Goal: Information Seeking & Learning: Check status

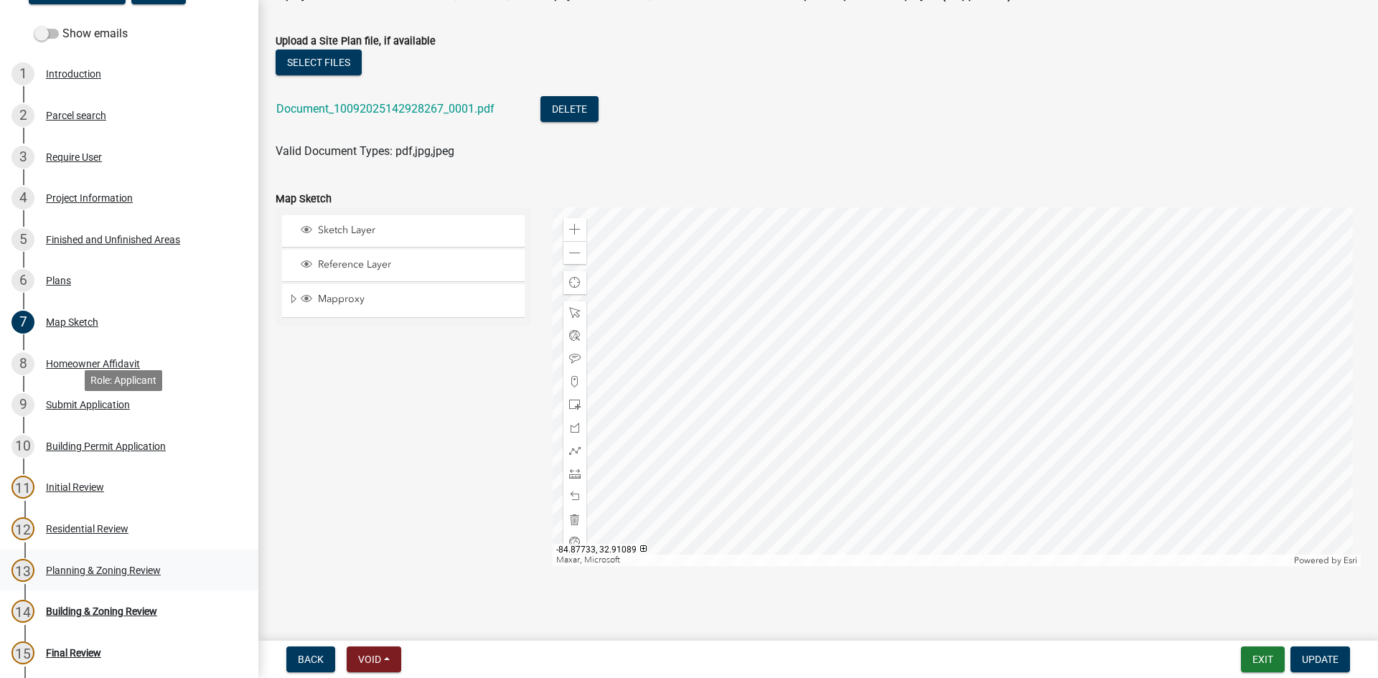
scroll to position [283, 0]
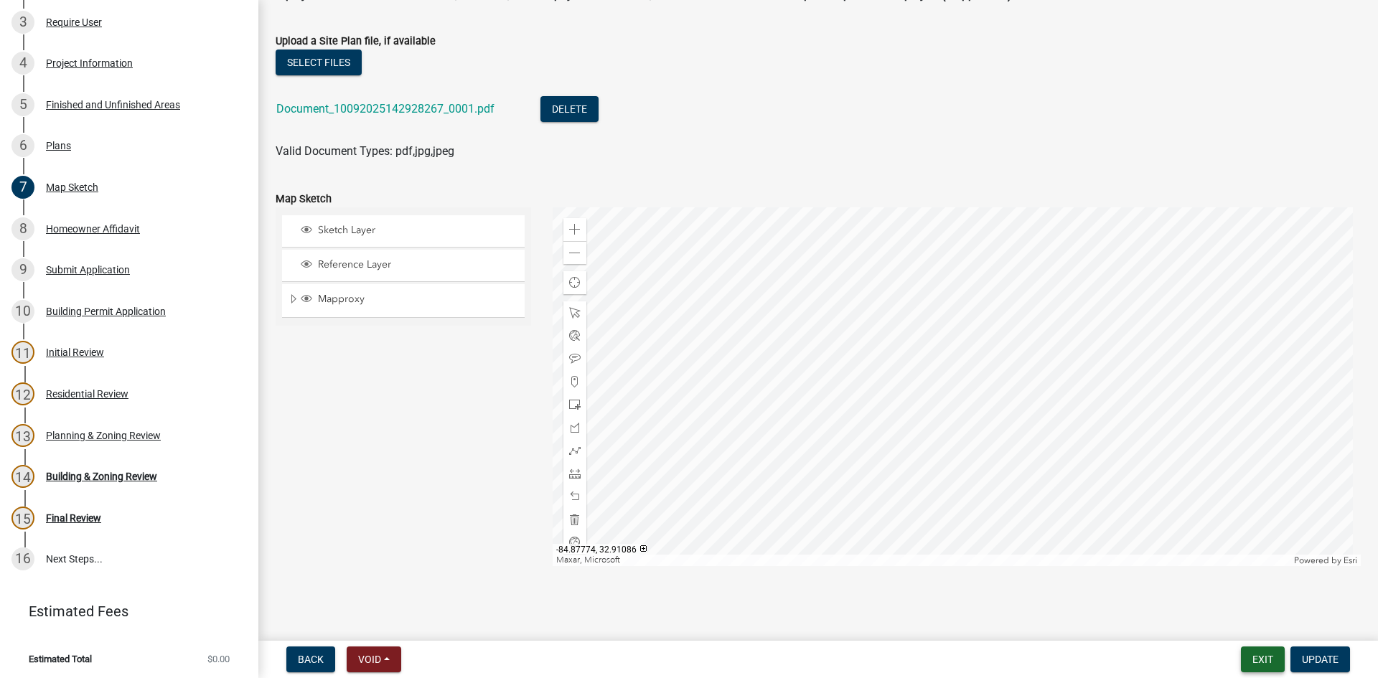
click at [1269, 661] on button "Exit" at bounding box center [1263, 660] width 44 height 26
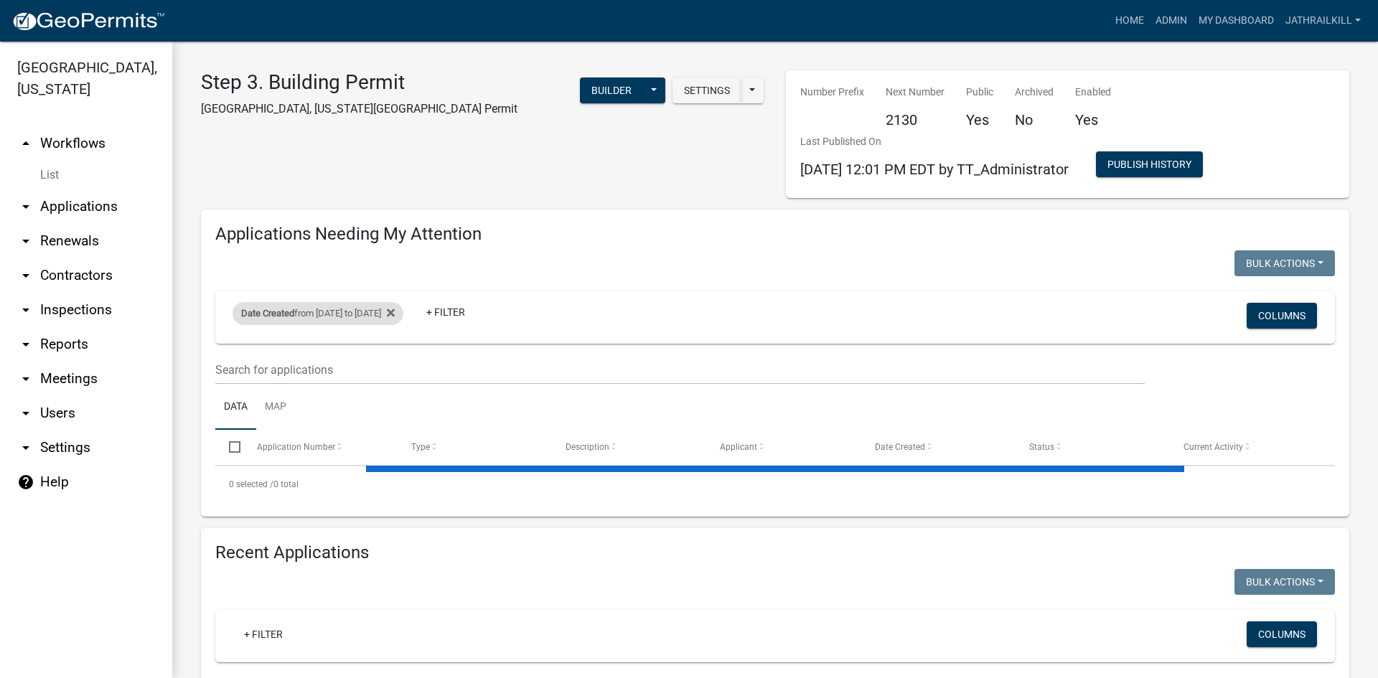
select select "2: 50"
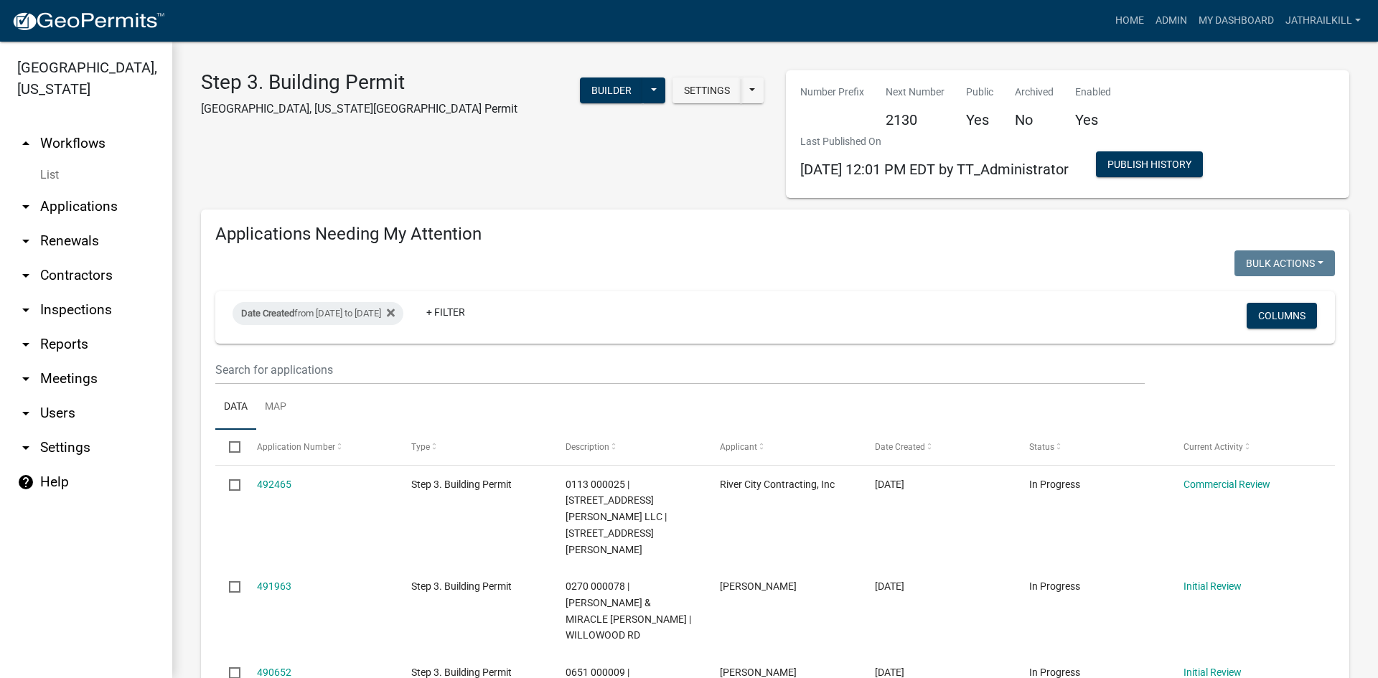
drag, startPoint x: 70, startPoint y: 102, endPoint x: 77, endPoint y: 108, distance: 9.7
click at [71, 115] on ul "arrow_drop_up Workflows List arrow_drop_down Applications Search by Parcel Sear…" at bounding box center [86, 397] width 172 height 564
click at [77, 126] on link "arrow_drop_up Workflows" at bounding box center [86, 143] width 172 height 34
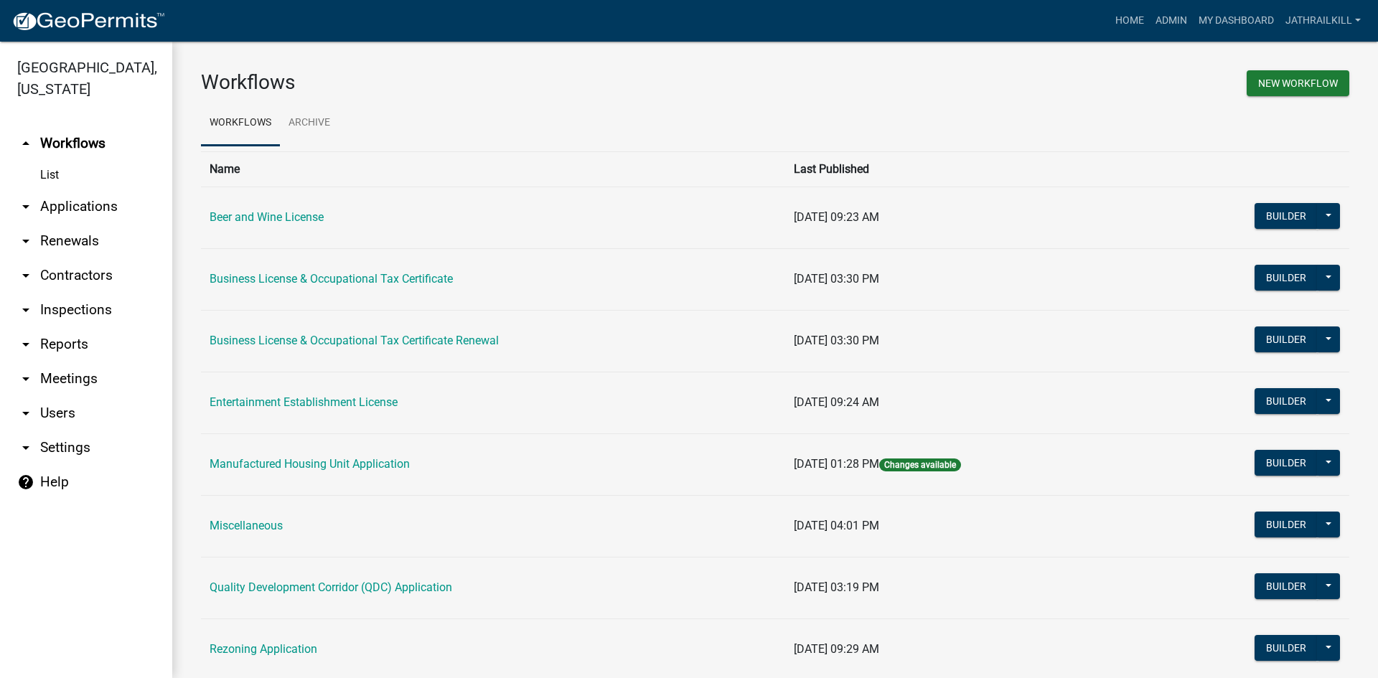
click at [347, 290] on td "Business License & Occupational Tax Certificate" at bounding box center [493, 279] width 584 height 62
click at [350, 281] on link "Business License & Occupational Tax Certificate" at bounding box center [331, 279] width 243 height 14
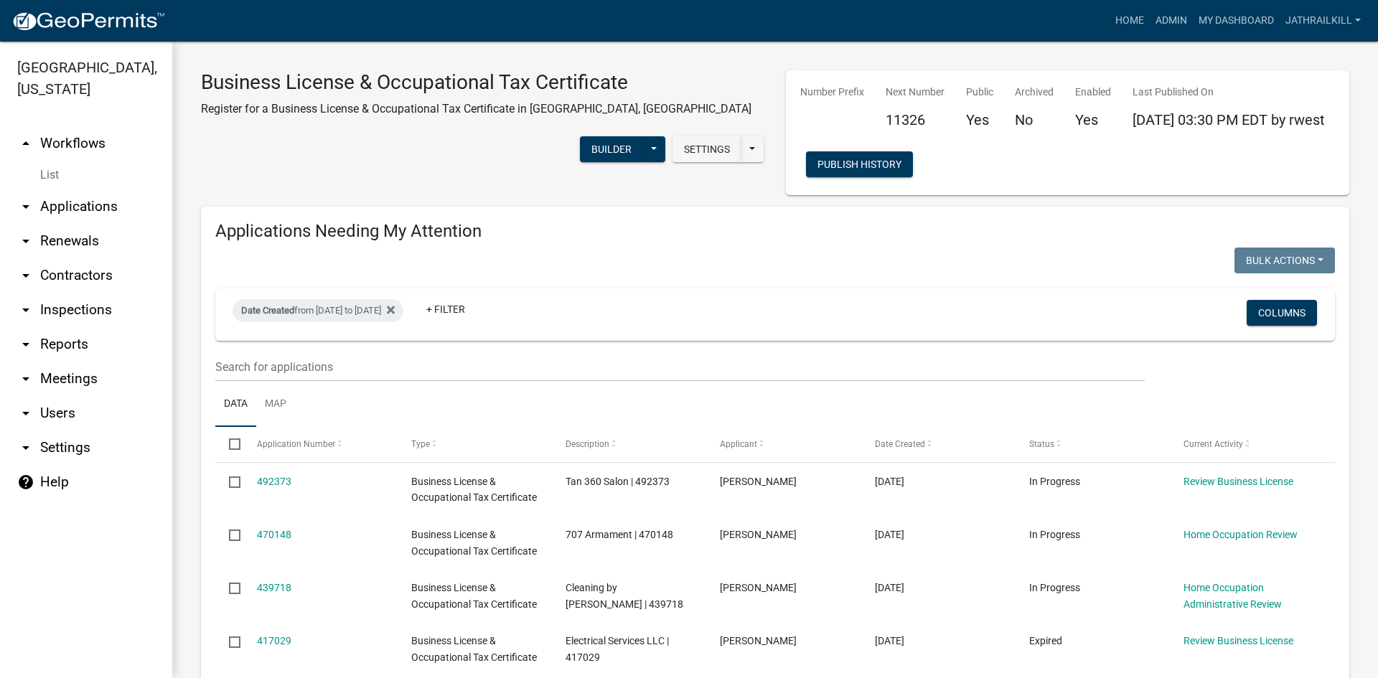
click at [79, 126] on link "arrow_drop_up Workflows" at bounding box center [86, 143] width 172 height 34
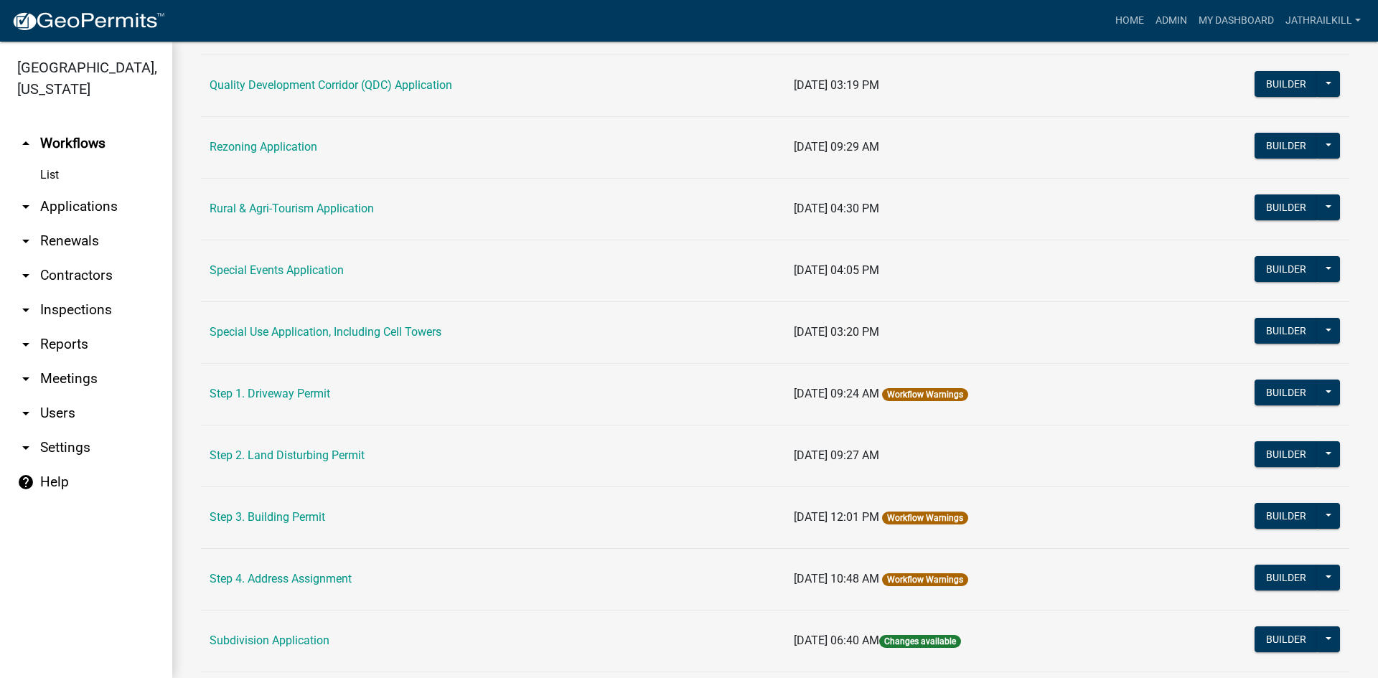
scroll to position [660, 0]
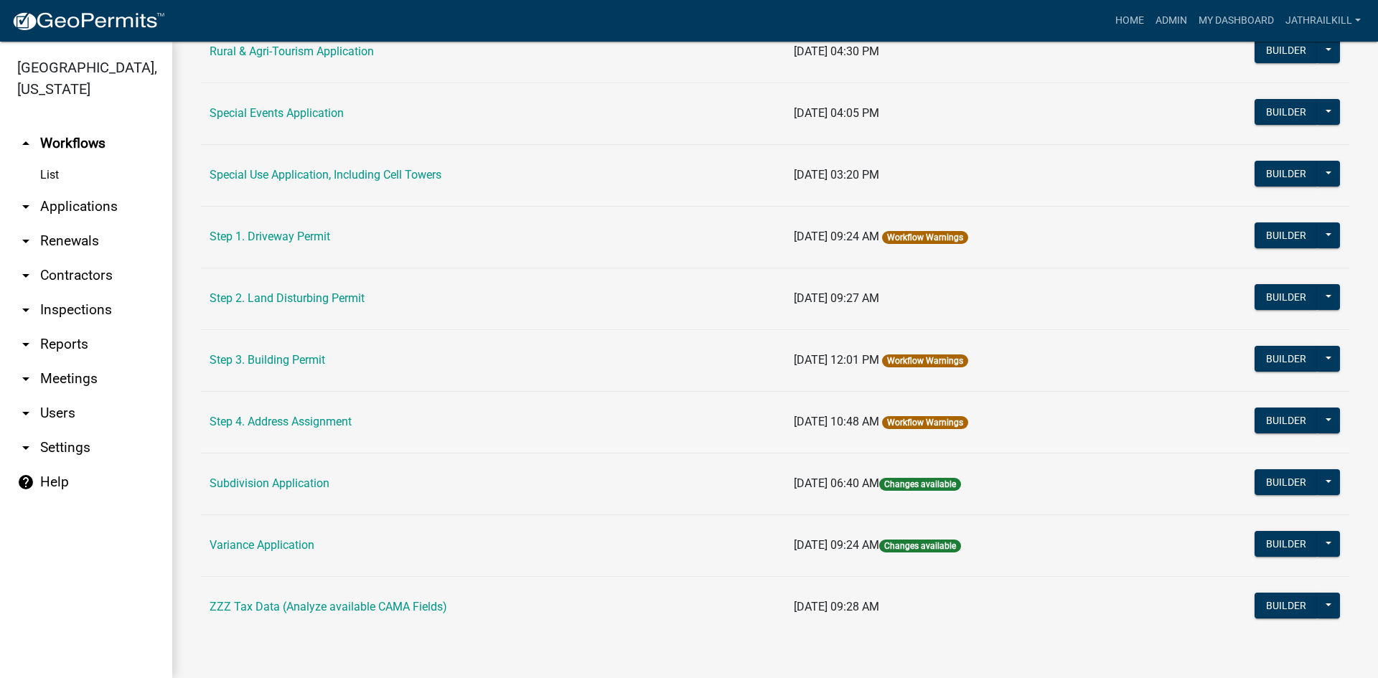
click at [275, 372] on td "Step 3. Building Permit" at bounding box center [493, 361] width 584 height 62
click at [276, 366] on link "Step 3. Building Permit" at bounding box center [268, 360] width 116 height 14
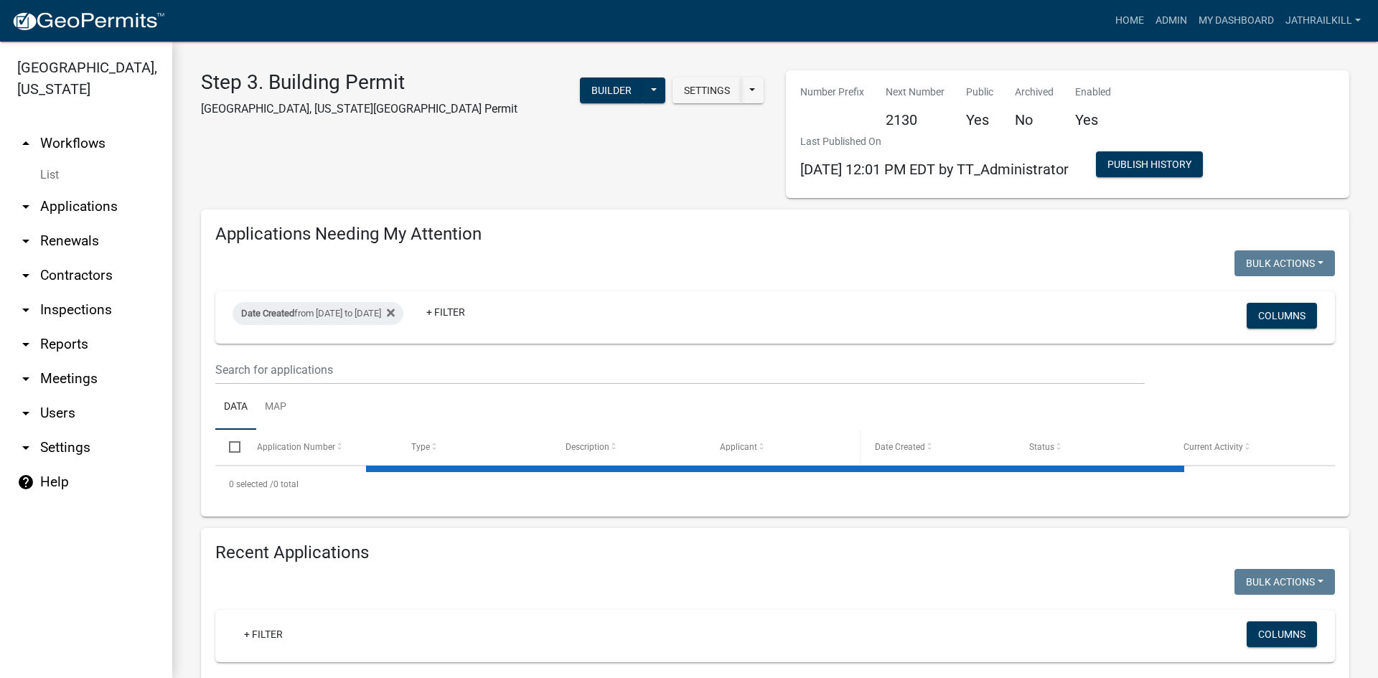
select select "2: 50"
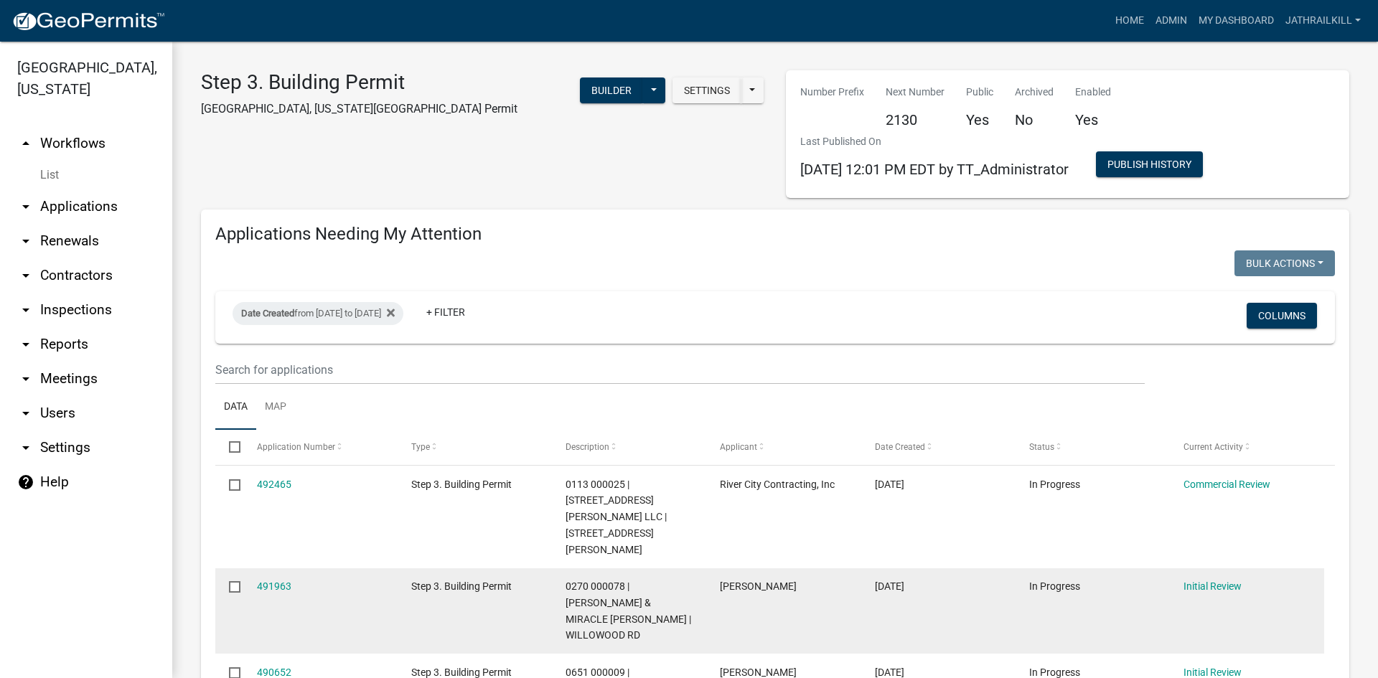
scroll to position [215, 0]
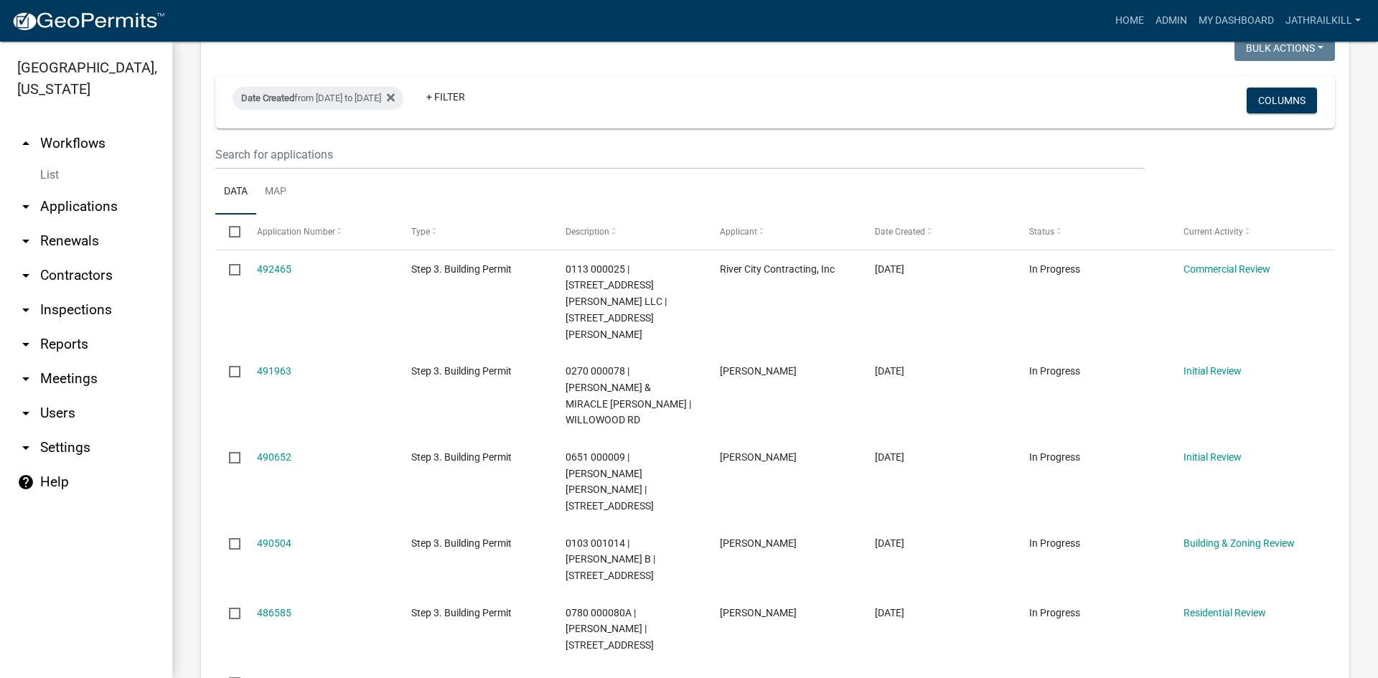
click at [95, 128] on link "arrow_drop_up Workflows" at bounding box center [86, 143] width 172 height 34
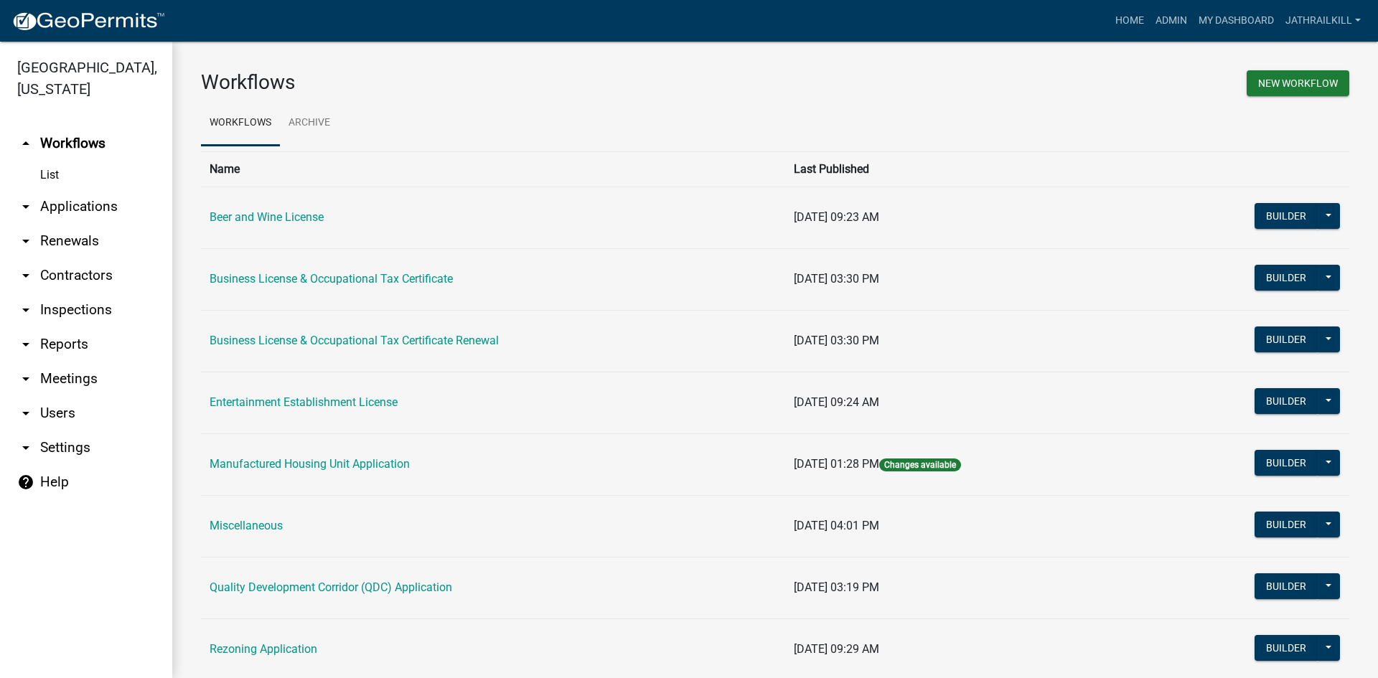
drag, startPoint x: 79, startPoint y: 186, endPoint x: 157, endPoint y: 200, distance: 79.4
click at [79, 190] on link "arrow_drop_down Applications" at bounding box center [86, 207] width 172 height 34
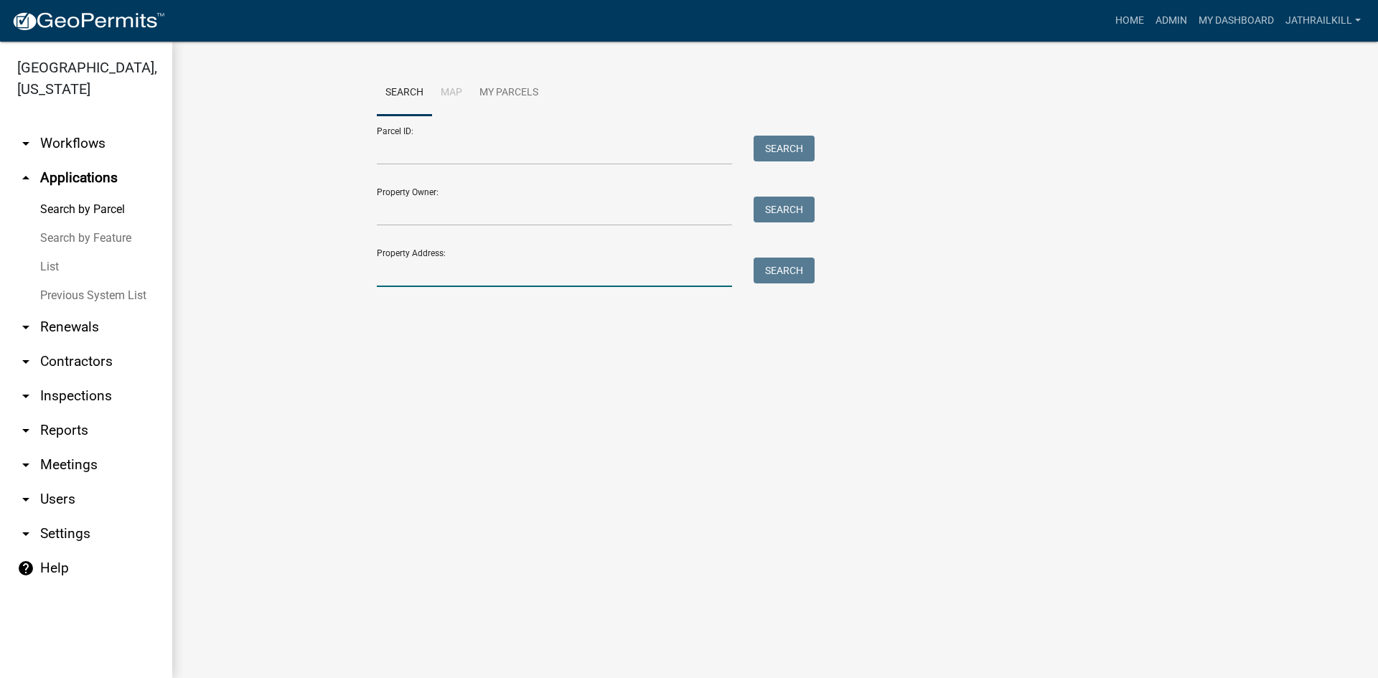
click at [439, 266] on input "Property Address:" at bounding box center [554, 272] width 355 height 29
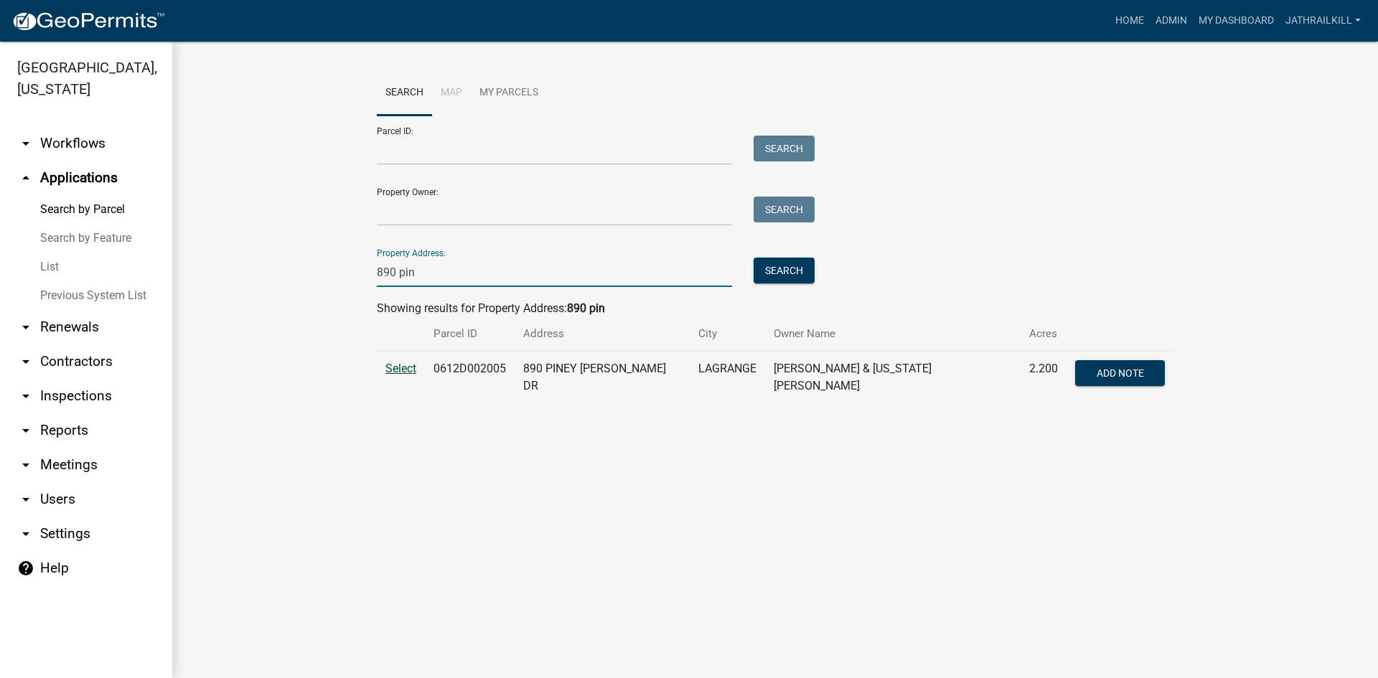
type input "890 pin"
click at [393, 363] on td "Select" at bounding box center [401, 378] width 48 height 52
click at [398, 365] on span "Select" at bounding box center [401, 369] width 31 height 14
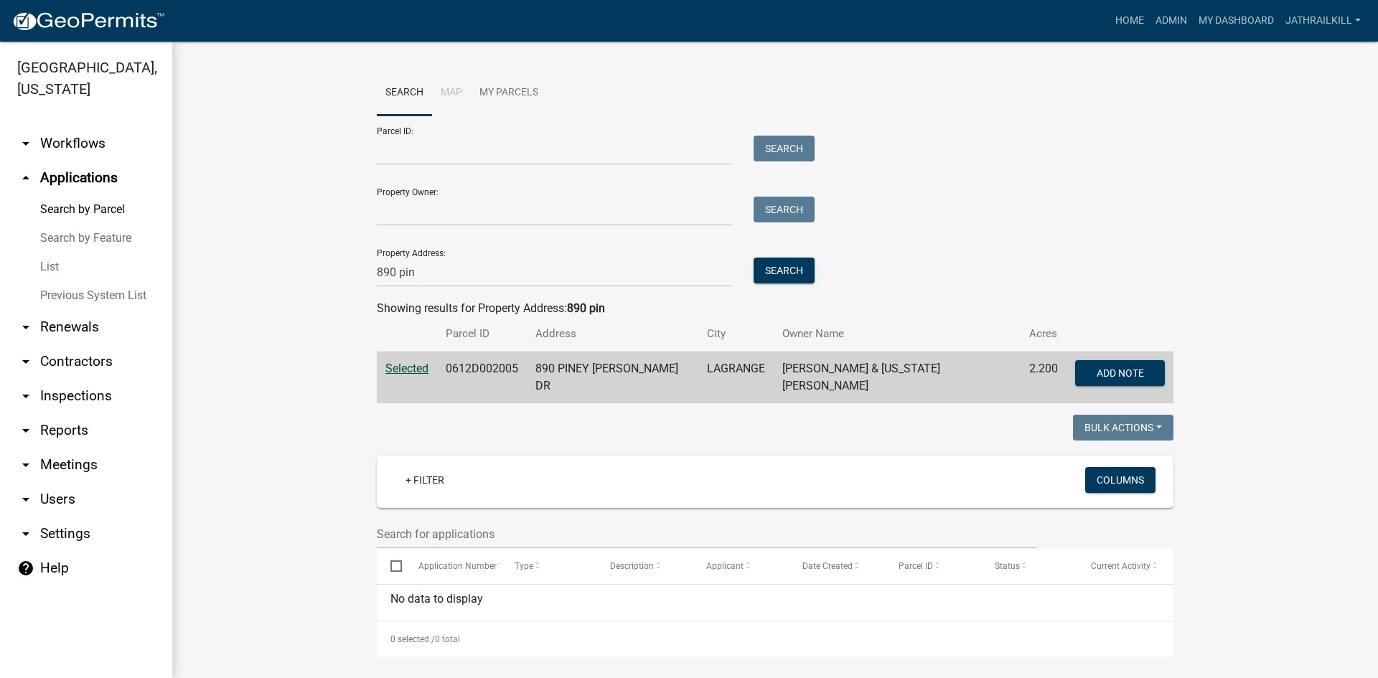
click at [77, 126] on link "arrow_drop_down Workflows" at bounding box center [86, 143] width 172 height 34
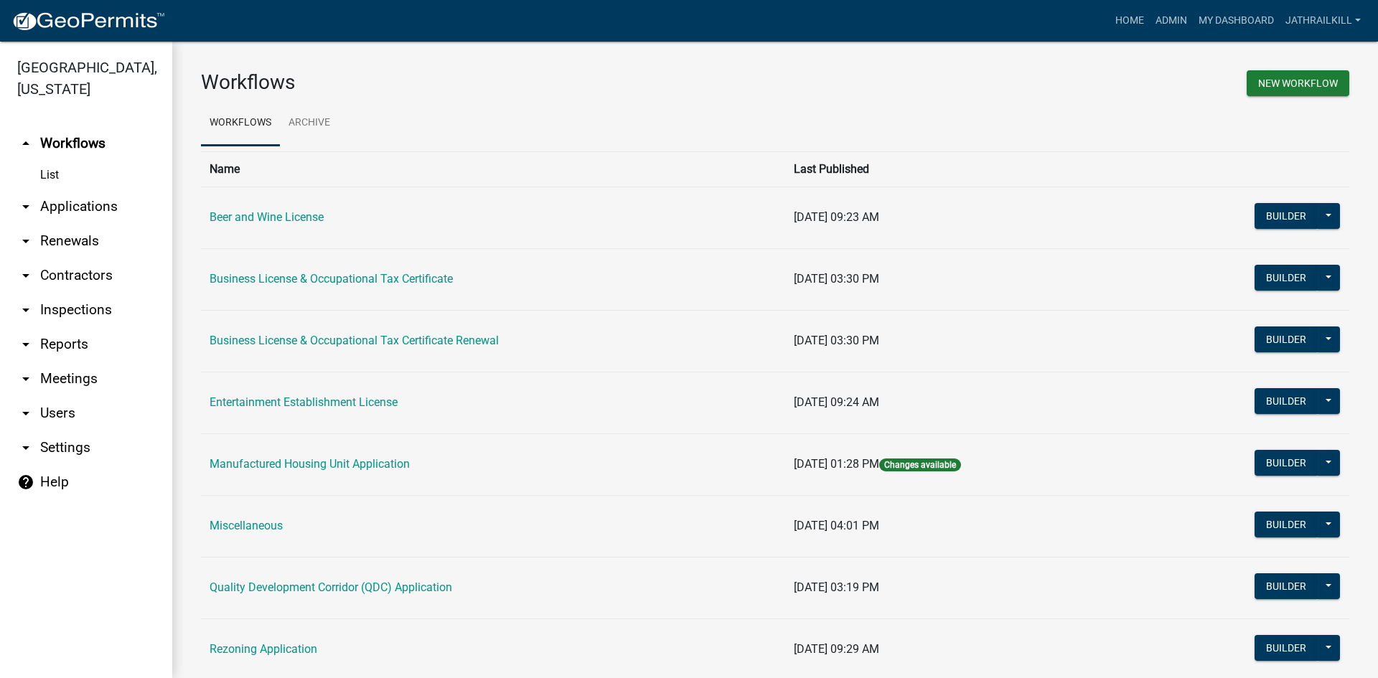
click at [103, 190] on link "arrow_drop_down Applications" at bounding box center [86, 207] width 172 height 34
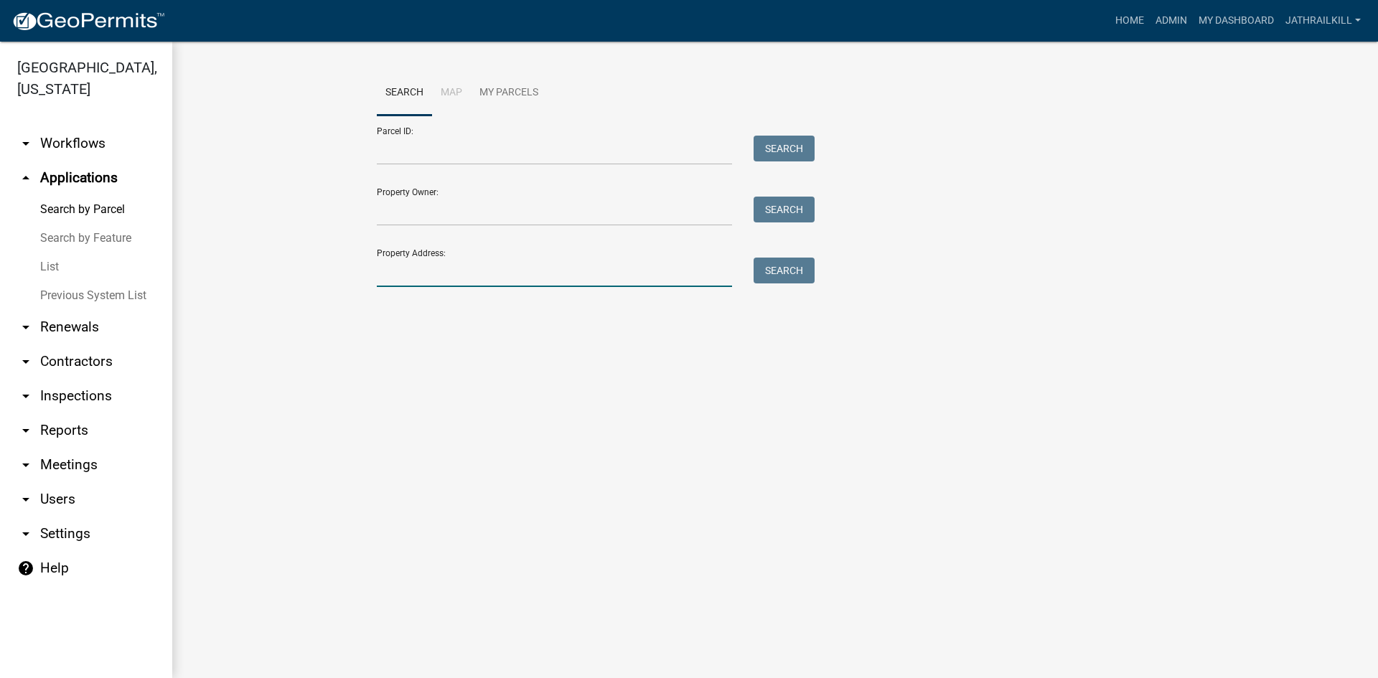
click at [423, 284] on input "Property Address:" at bounding box center [554, 272] width 355 height 29
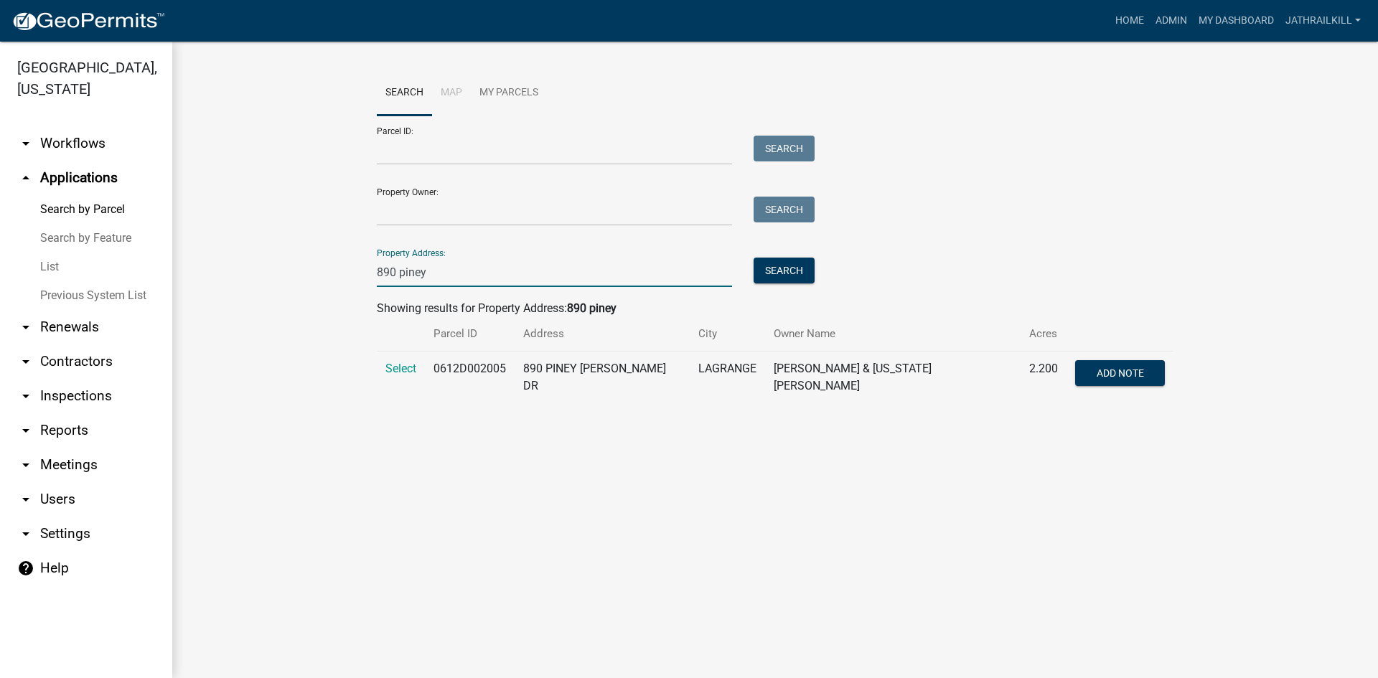
type input "890 piney"
click at [402, 377] on td "Select" at bounding box center [401, 378] width 48 height 52
click at [402, 373] on span "Select" at bounding box center [401, 369] width 31 height 14
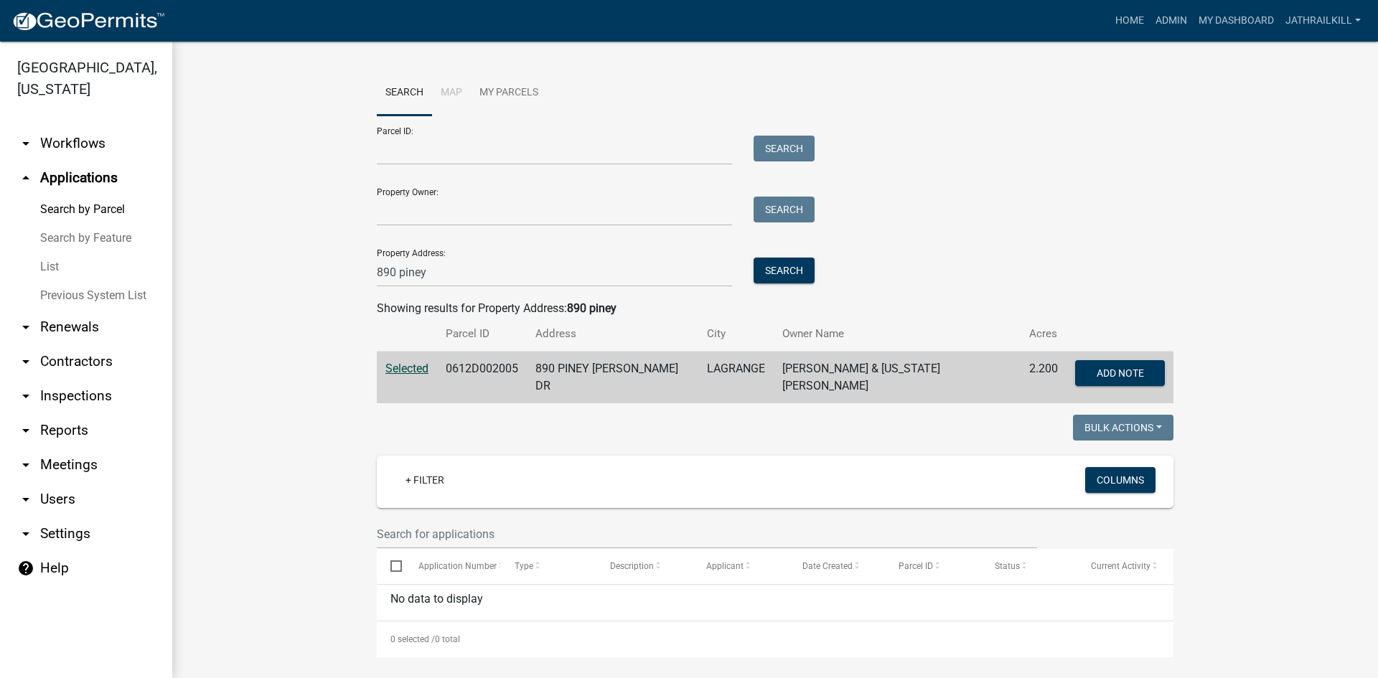
click at [83, 126] on link "arrow_drop_down Workflows" at bounding box center [86, 143] width 172 height 34
